Goal: Task Accomplishment & Management: Manage account settings

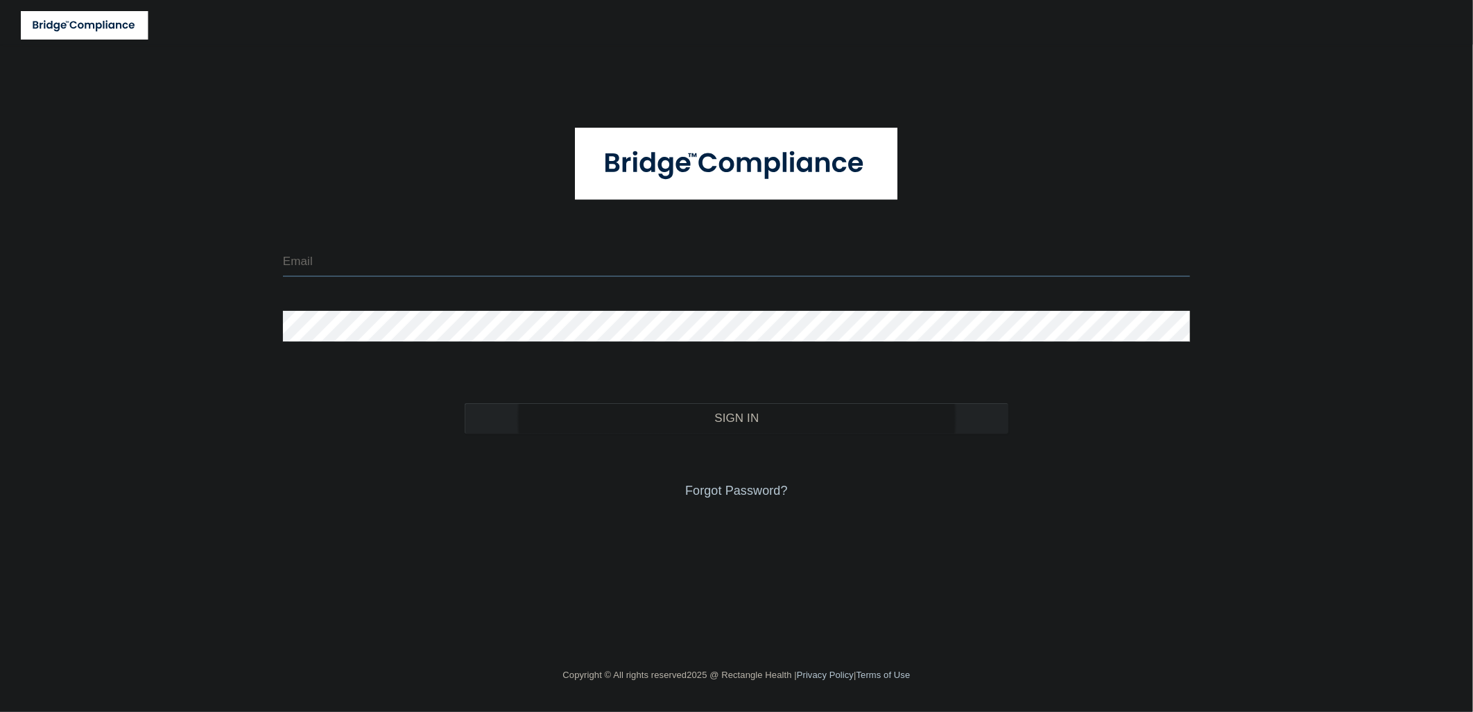
type input "[EMAIL_ADDRESS][DOMAIN_NAME]"
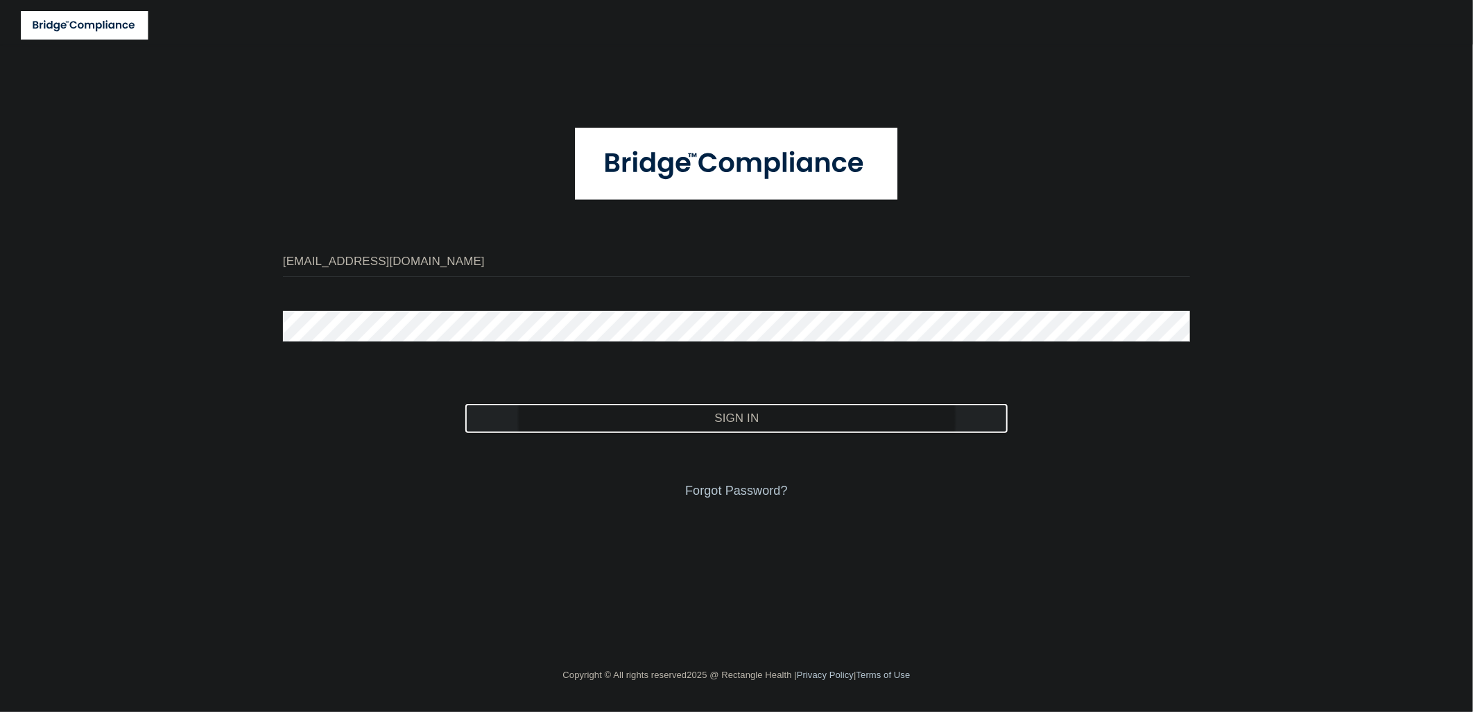
click at [663, 430] on button "Sign In" at bounding box center [737, 418] width 545 height 31
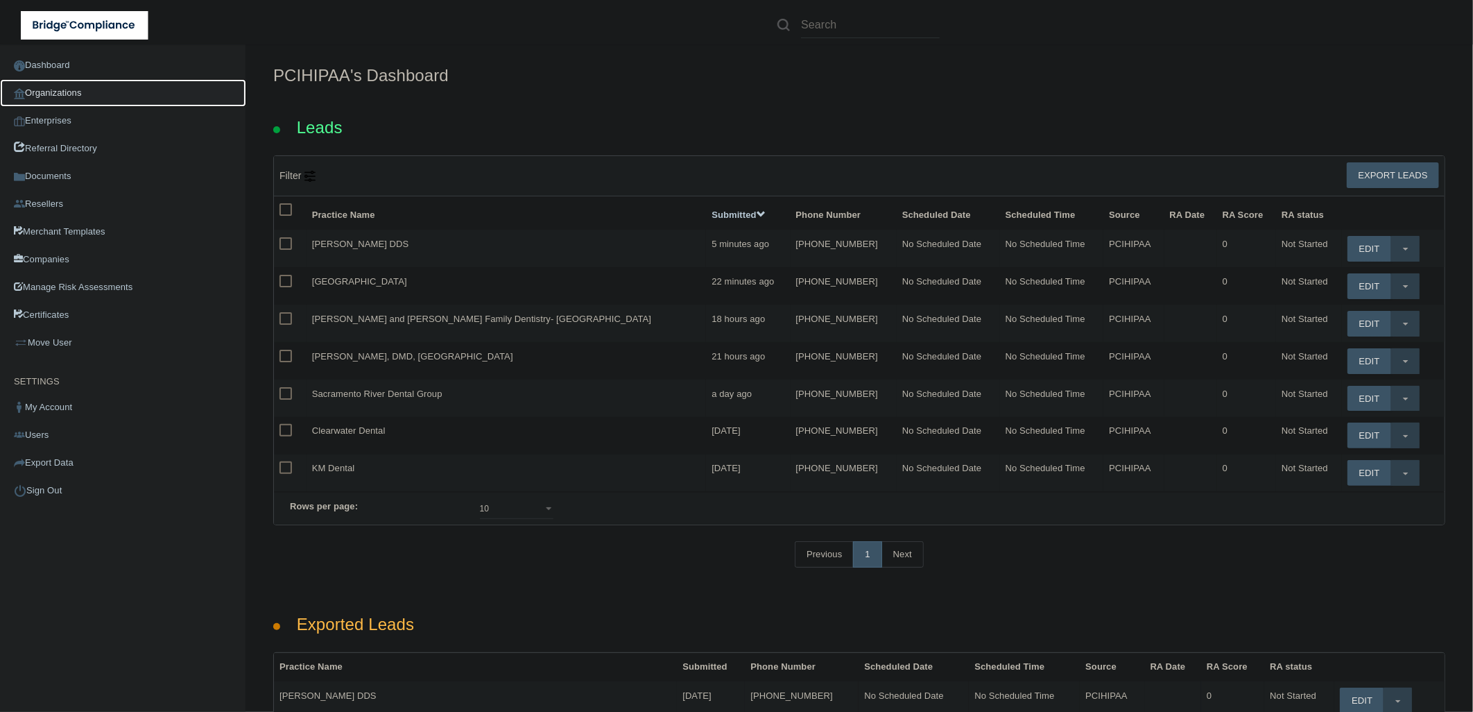
click at [108, 87] on link "Organizations" at bounding box center [123, 93] width 246 height 28
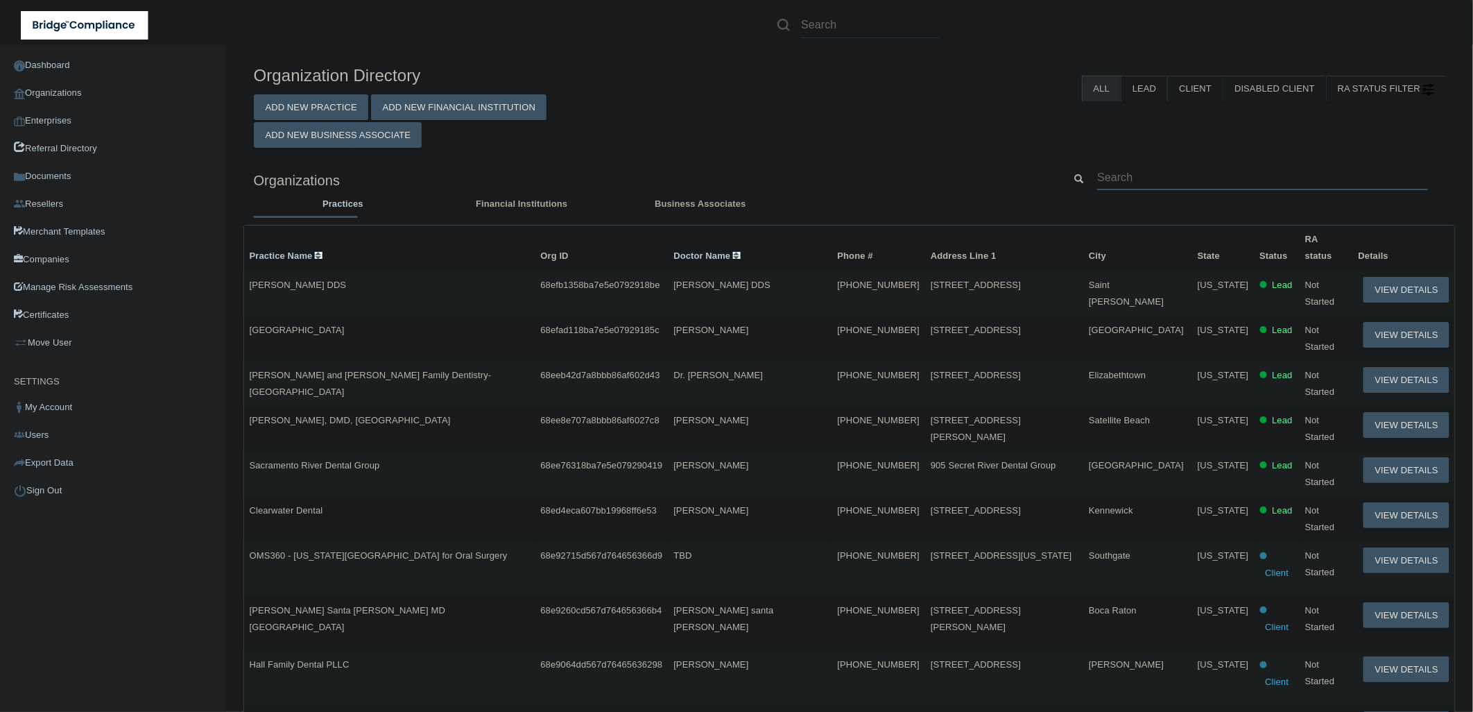
click at [1228, 172] on input "text" at bounding box center [1262, 177] width 331 height 26
paste input "Prairie Lakes Family Dentistry"
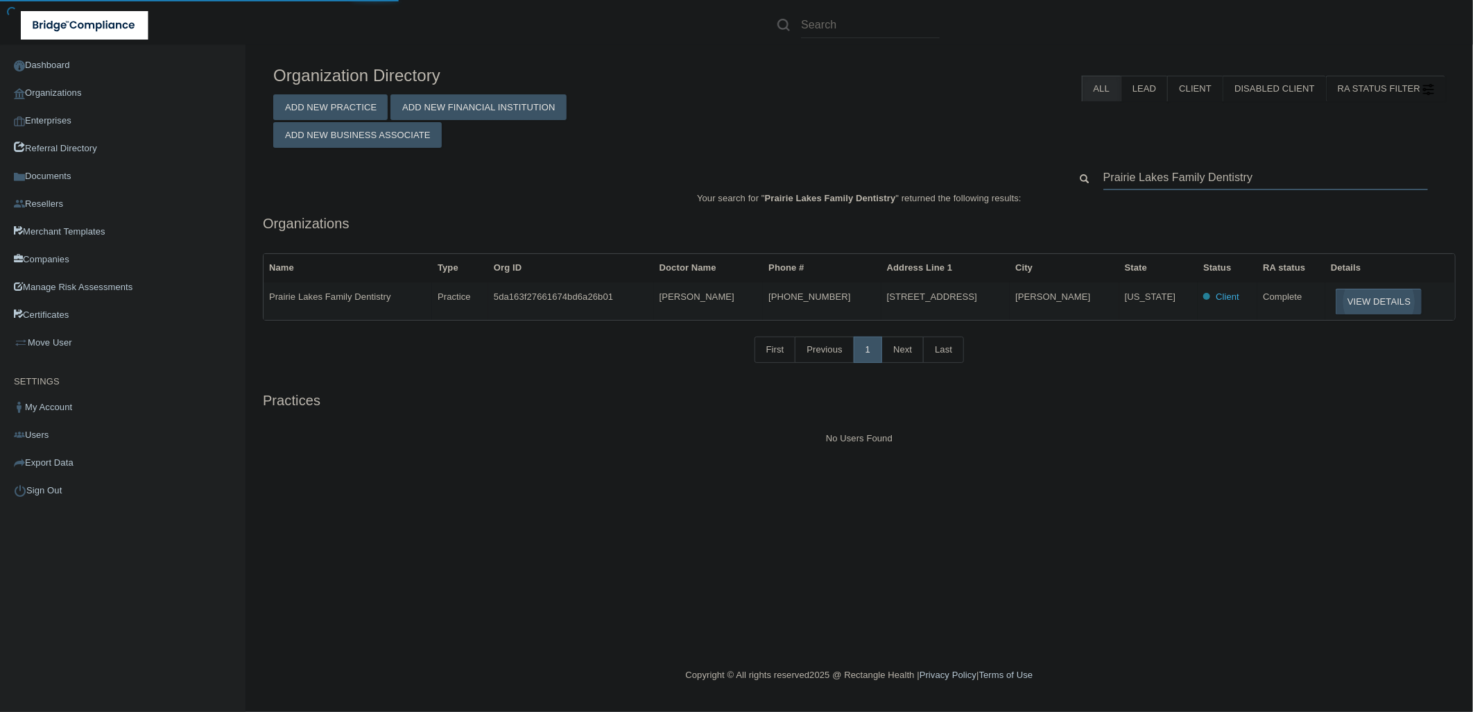
type input "Prairie Lakes Family Dentistry"
click at [1360, 304] on button "View Details" at bounding box center [1379, 302] width 86 height 26
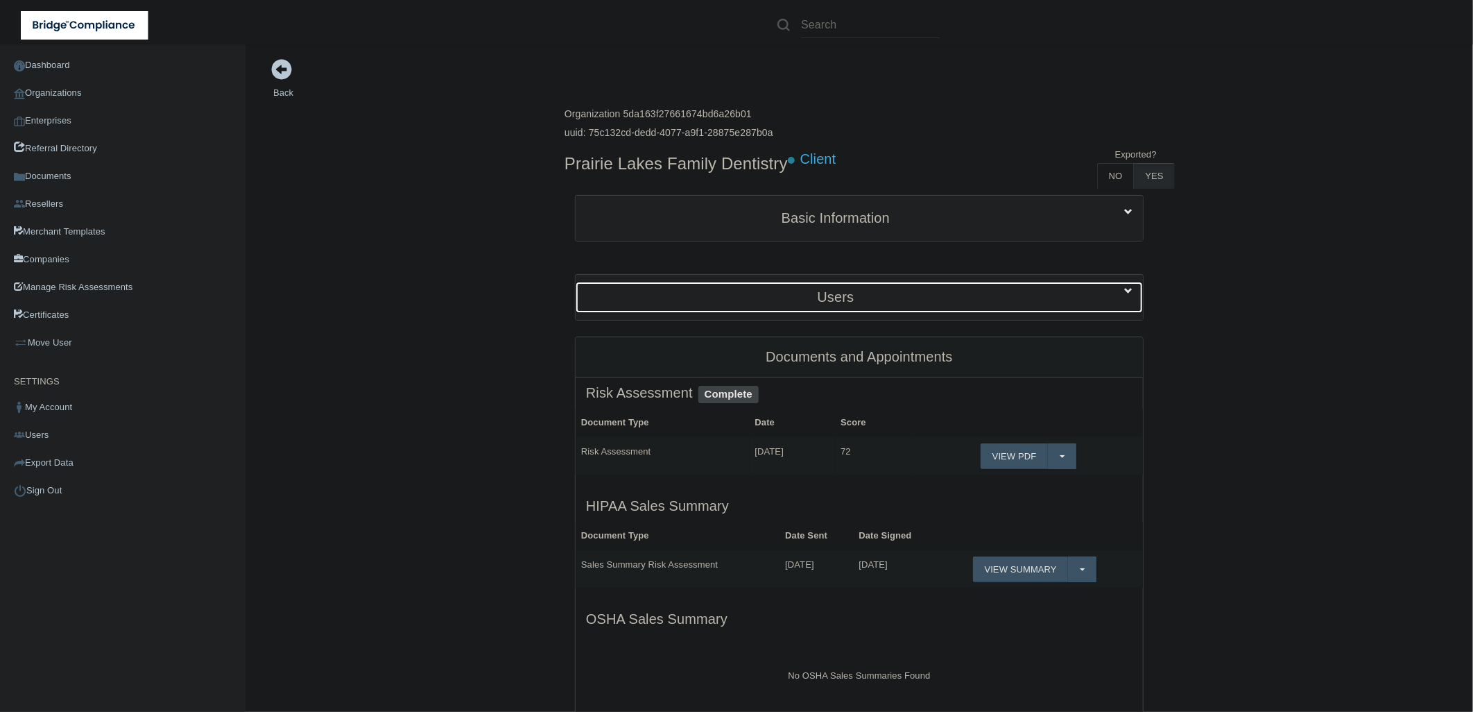
click at [881, 291] on h5 "Users" at bounding box center [835, 296] width 499 height 15
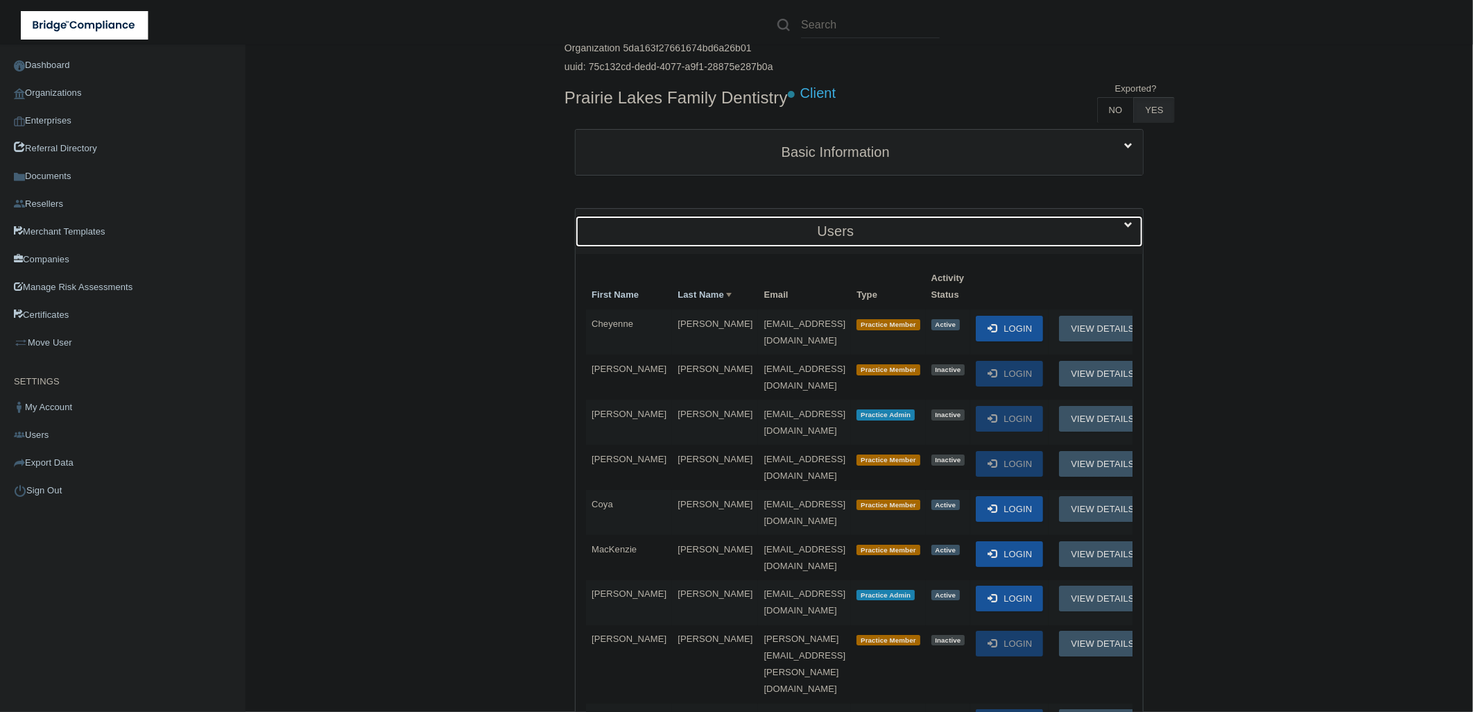
scroll to position [154, 0]
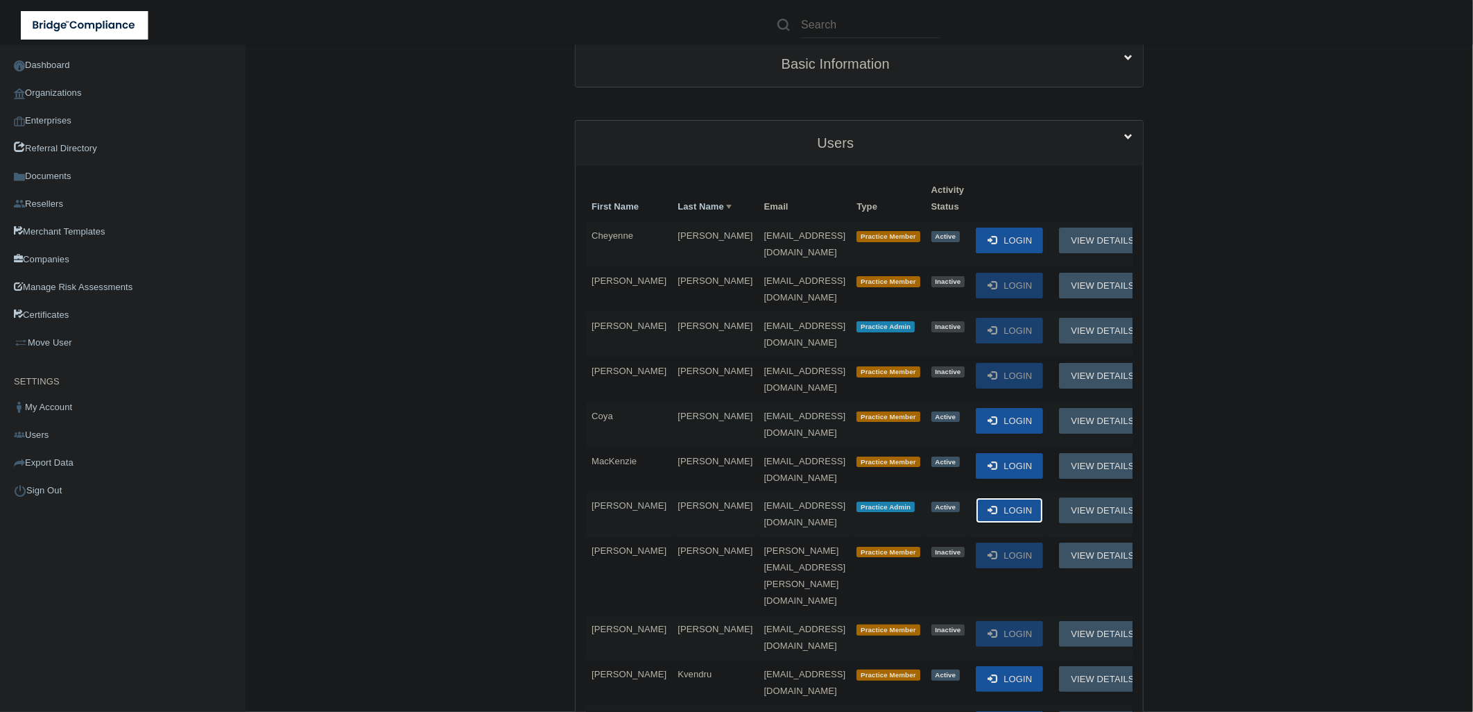
click at [1043, 497] on button "Login" at bounding box center [1009, 510] width 67 height 26
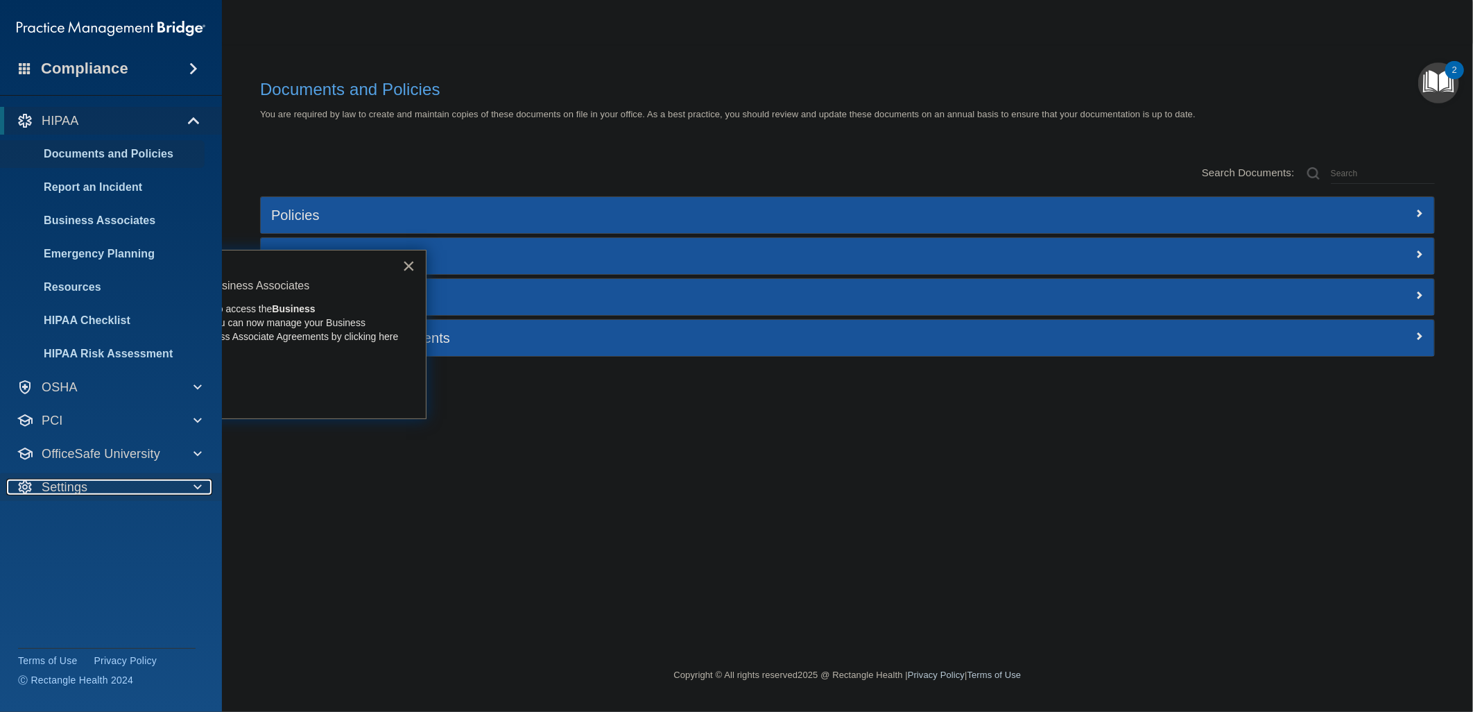
click at [163, 480] on div "Settings" at bounding box center [91, 487] width 171 height 17
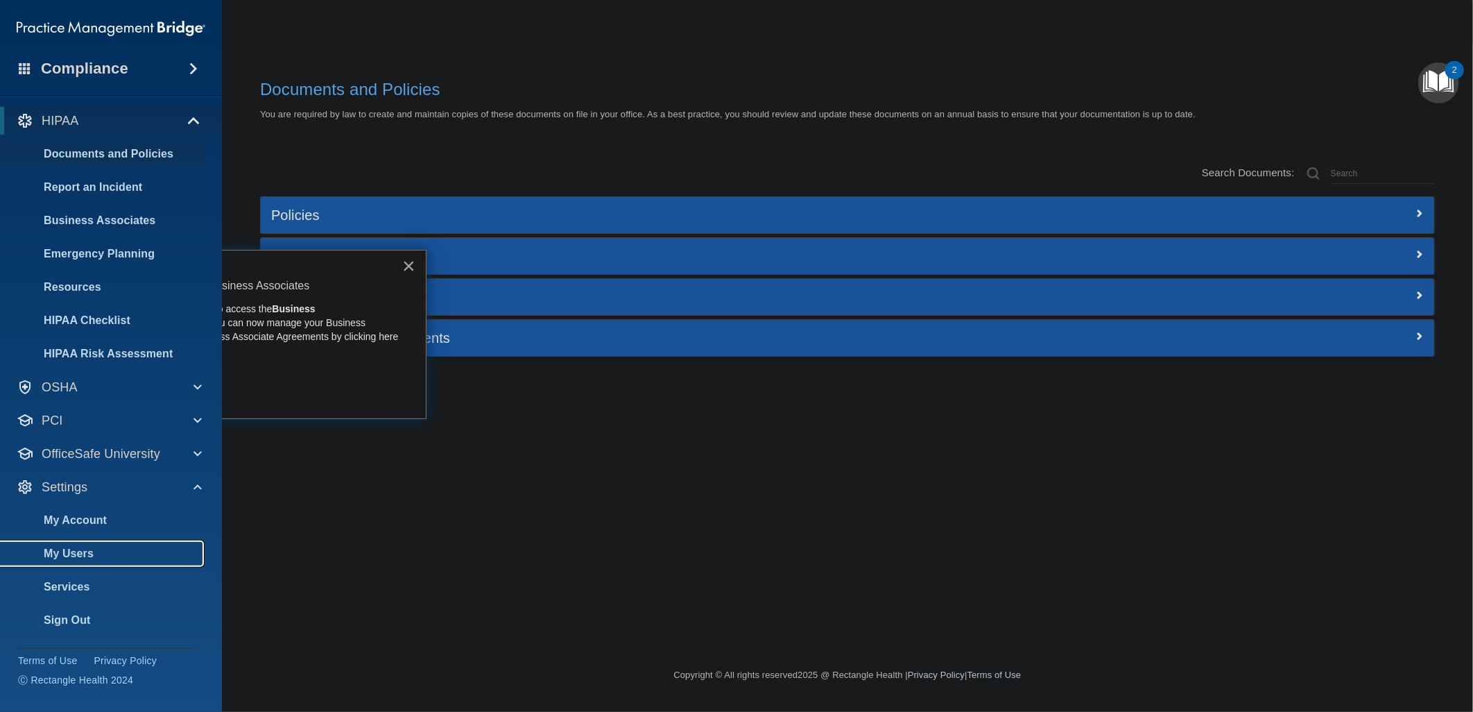
click at [147, 547] on p "My Users" at bounding box center [103, 554] width 189 height 14
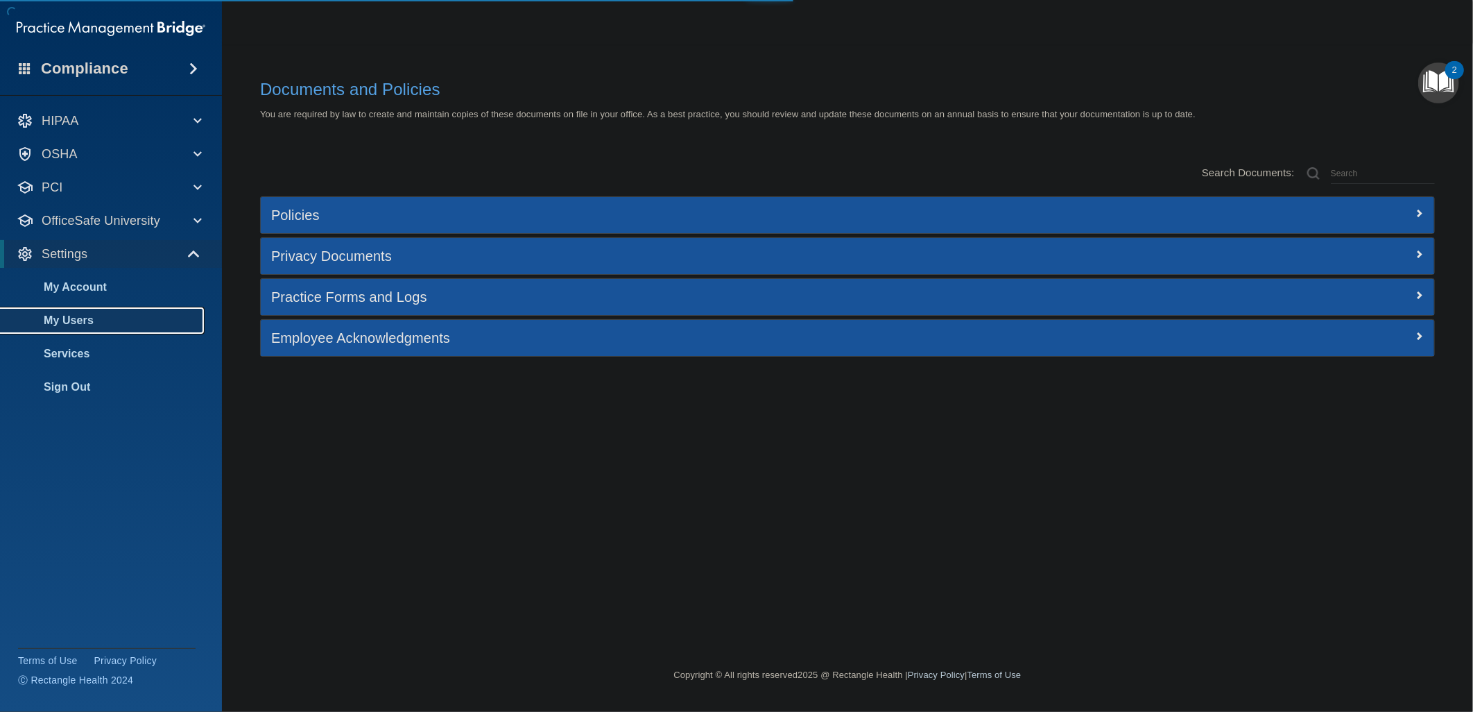
select select "20"
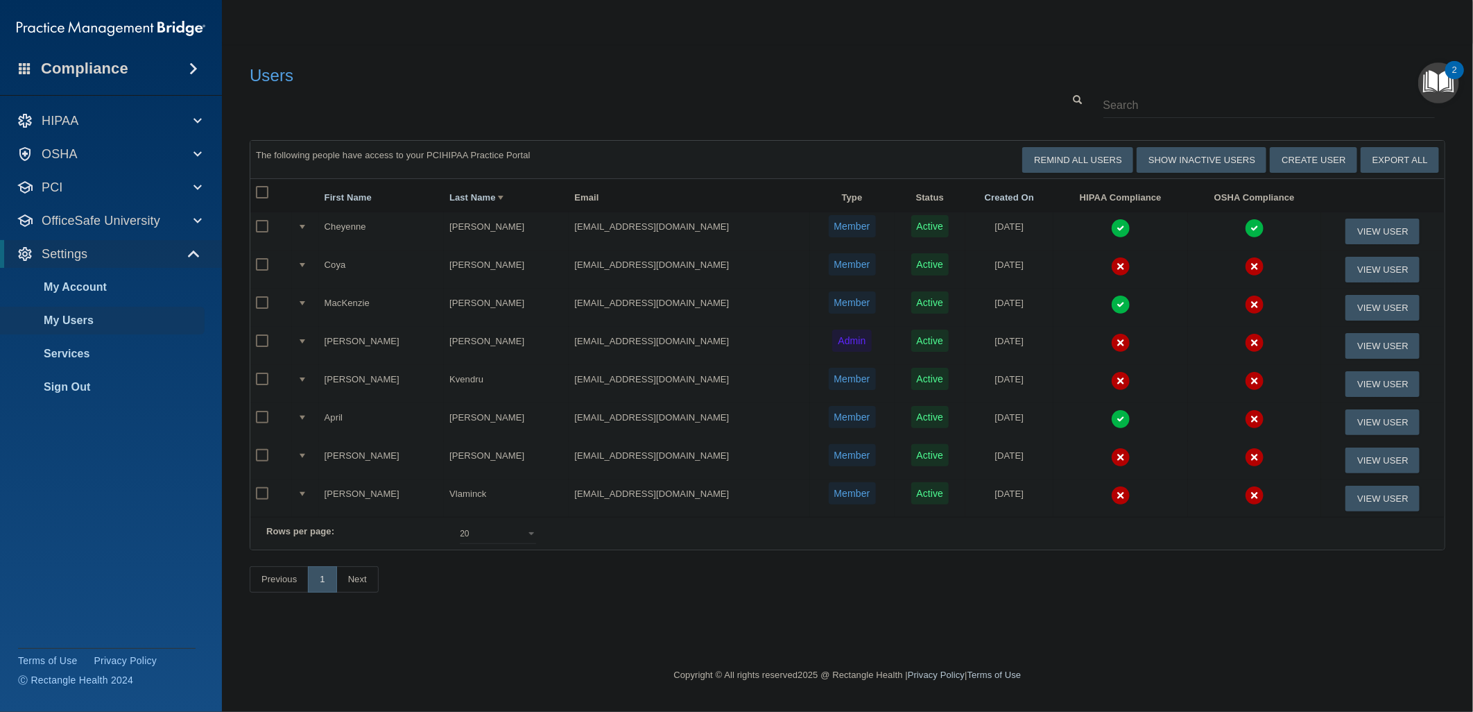
click at [1111, 415] on img at bounding box center [1120, 418] width 19 height 19
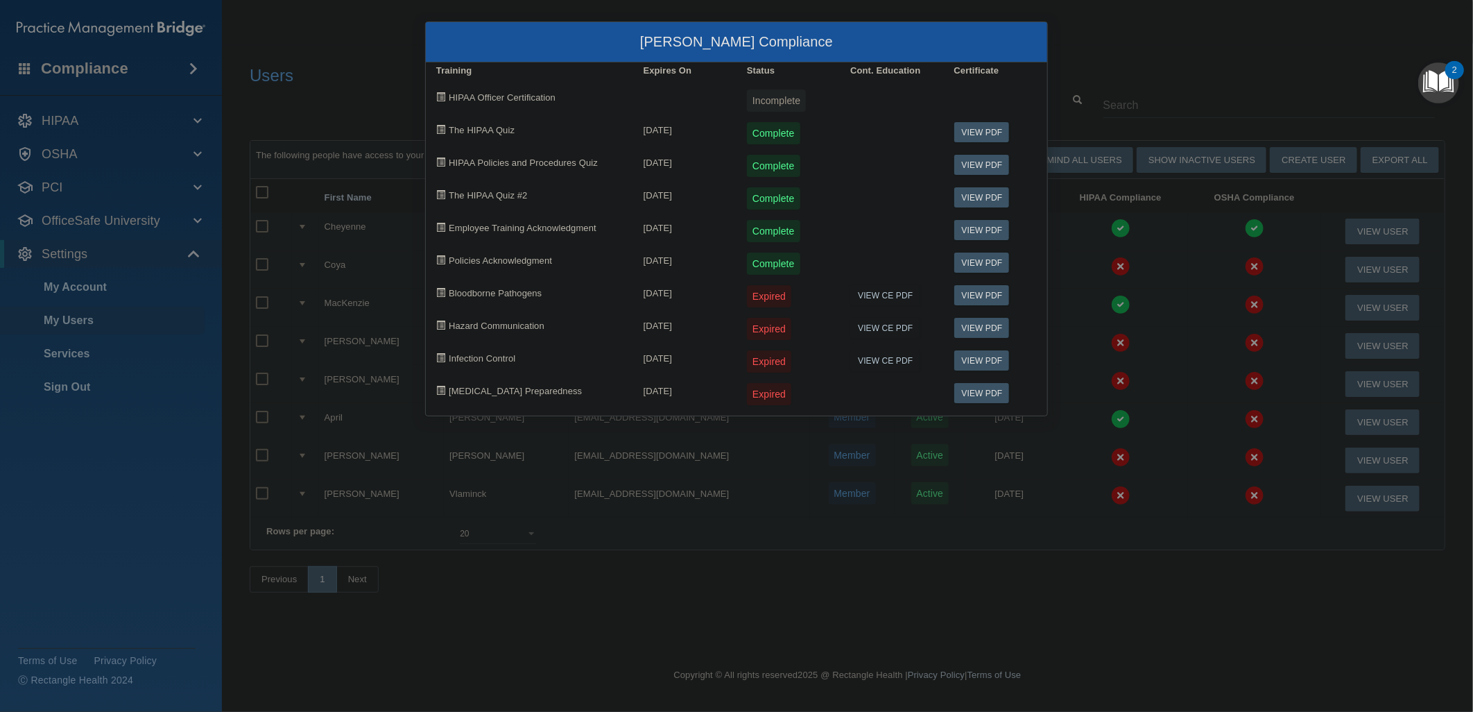
click at [875, 465] on div "April Lichty's Compliance Training Expires On Status Cont. Education Certificat…" at bounding box center [736, 356] width 1473 height 712
